Goal: Navigation & Orientation: Find specific page/section

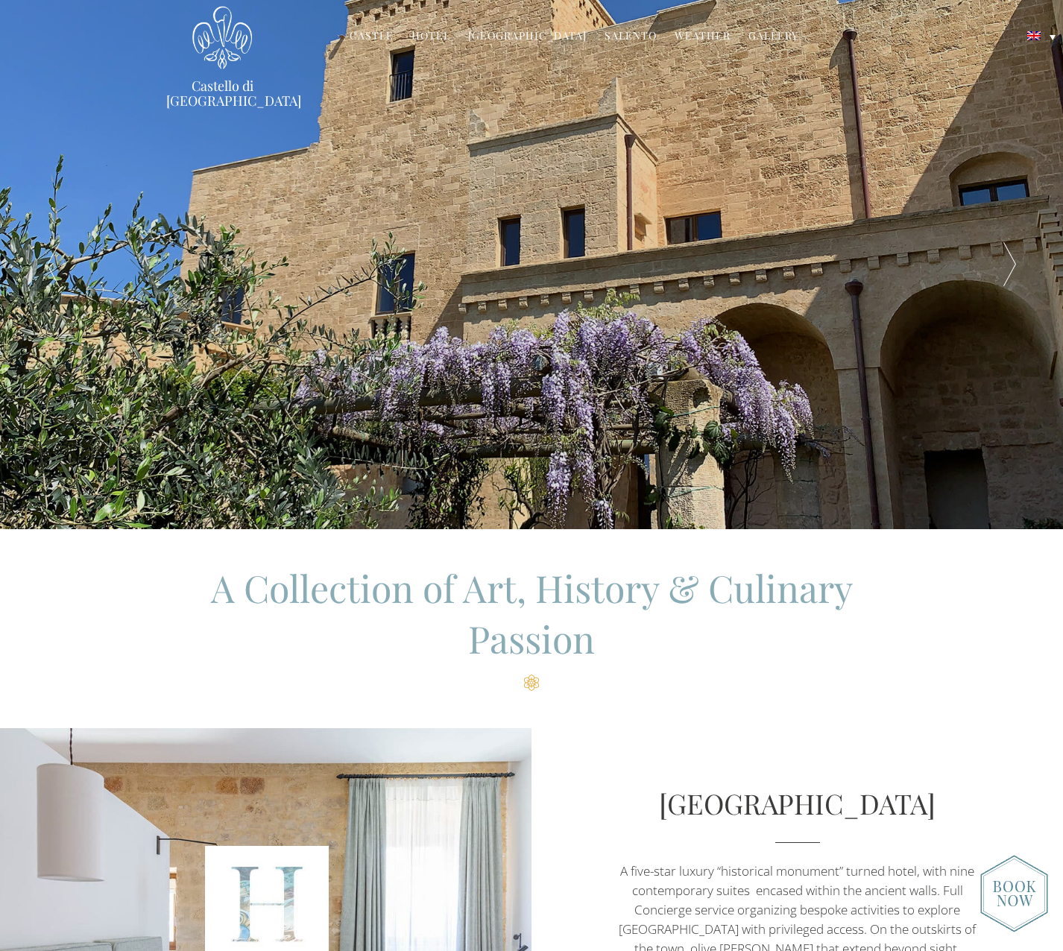
click at [448, 32] on link "Hotel" at bounding box center [430, 36] width 39 height 17
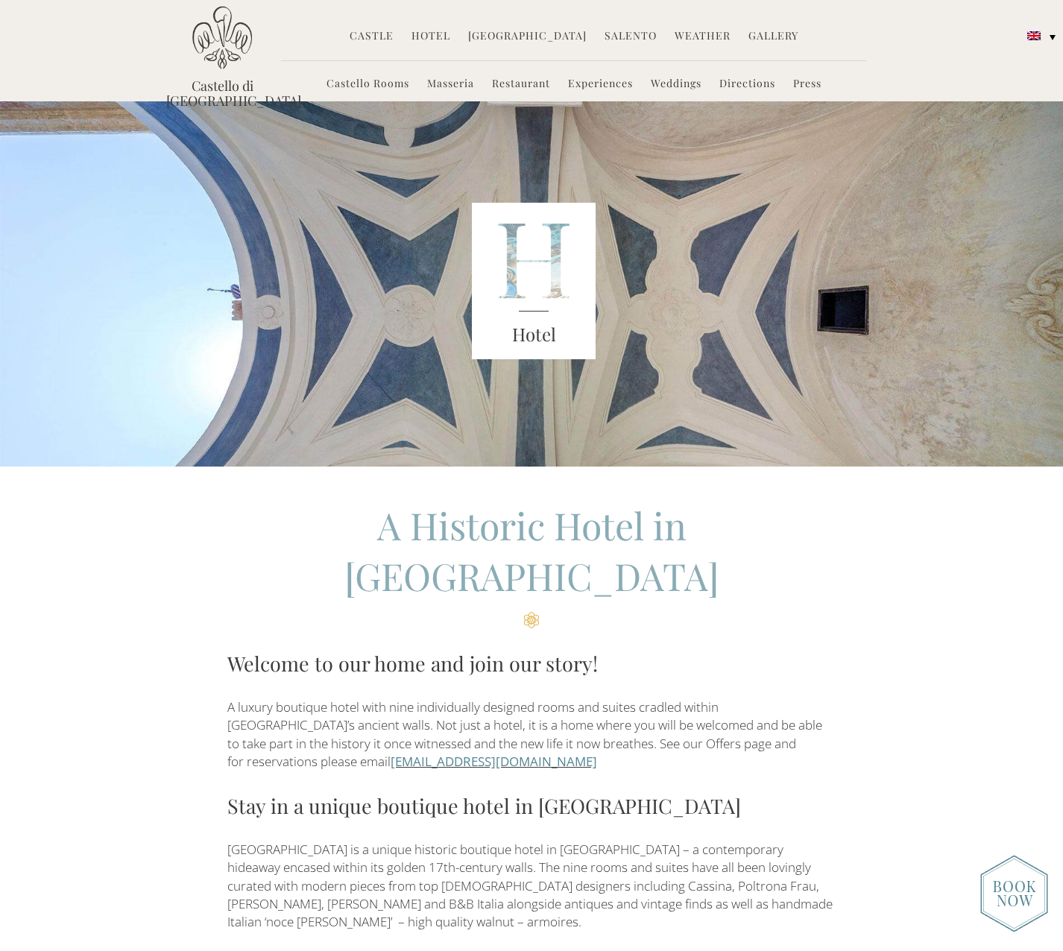
click at [373, 85] on link "Castello Rooms" at bounding box center [367, 84] width 83 height 17
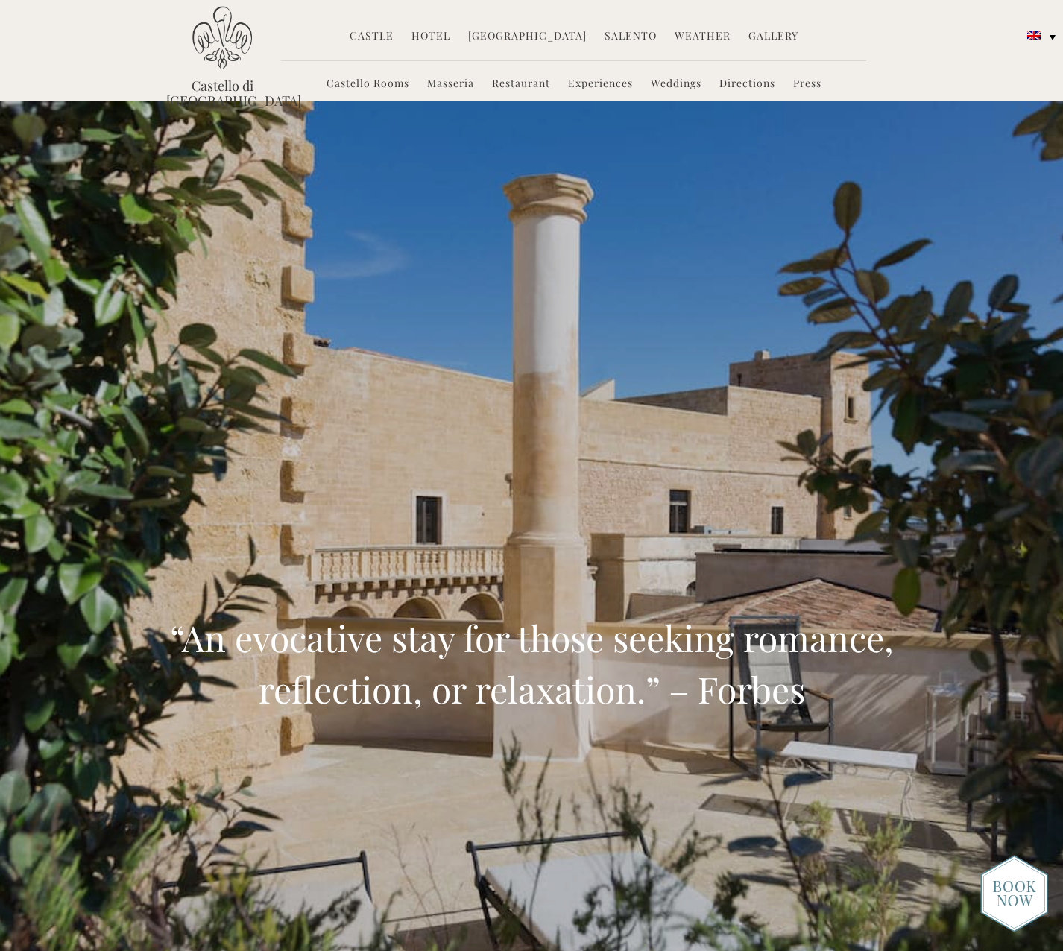
click at [445, 90] on li "Masseria" at bounding box center [451, 85] width 62 height 32
click at [452, 81] on link "Masseria" at bounding box center [450, 84] width 47 height 17
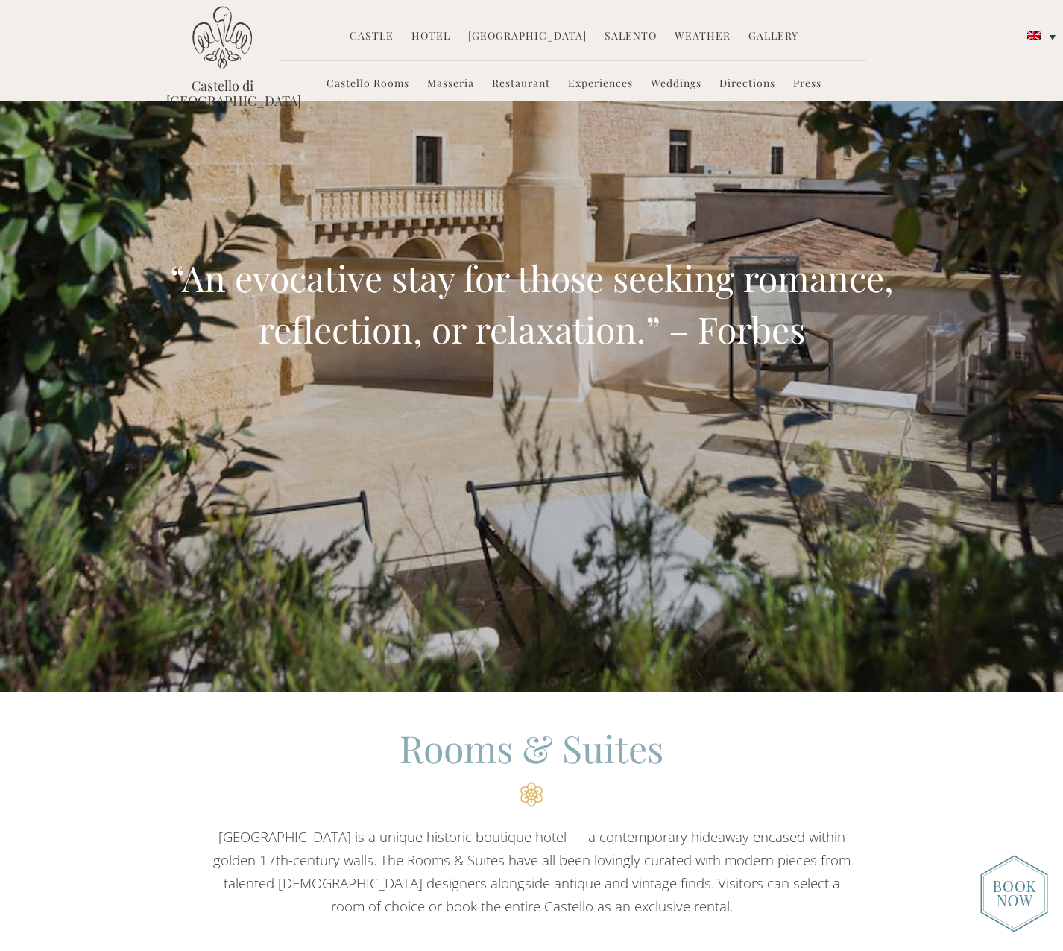
scroll to position [224, 0]
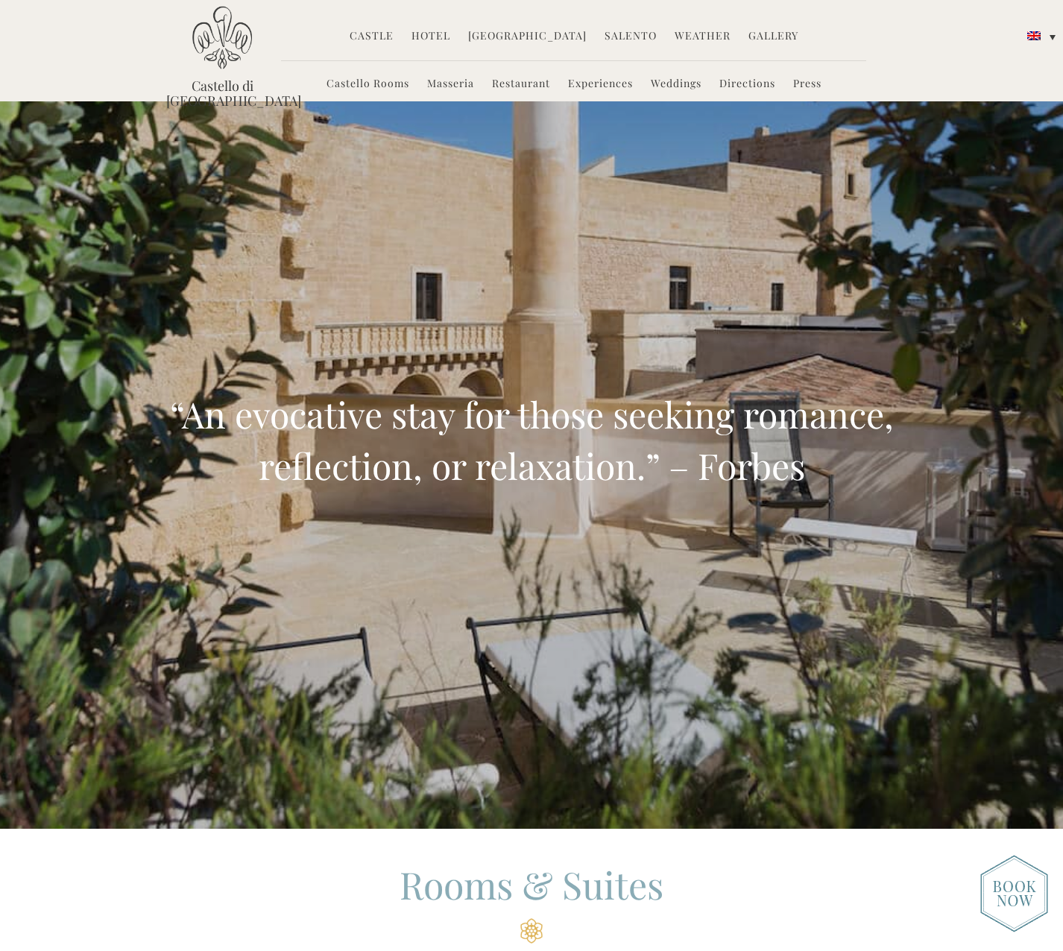
click at [1018, 883] on img at bounding box center [1014, 894] width 68 height 78
